Goal: Information Seeking & Learning: Learn about a topic

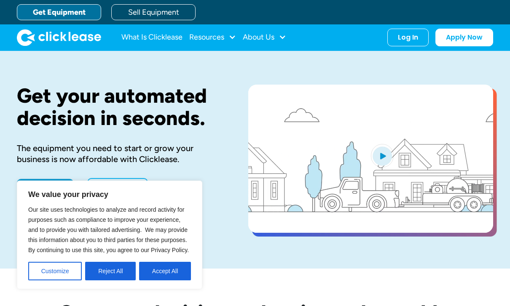
click at [165, 273] on button "Accept All" at bounding box center [165, 271] width 52 height 19
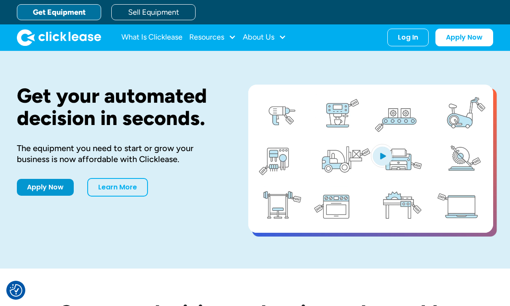
click at [138, 190] on link "Learn More" at bounding box center [117, 187] width 61 height 19
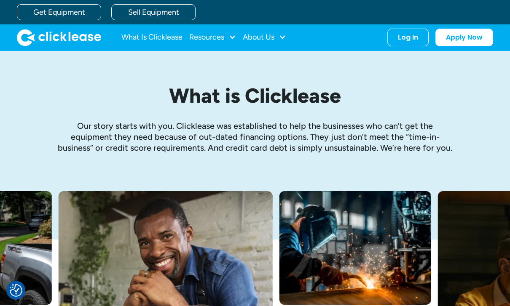
click at [175, 42] on link "What Is Clicklease" at bounding box center [151, 37] width 61 height 17
